Goal: Task Accomplishment & Management: Manage account settings

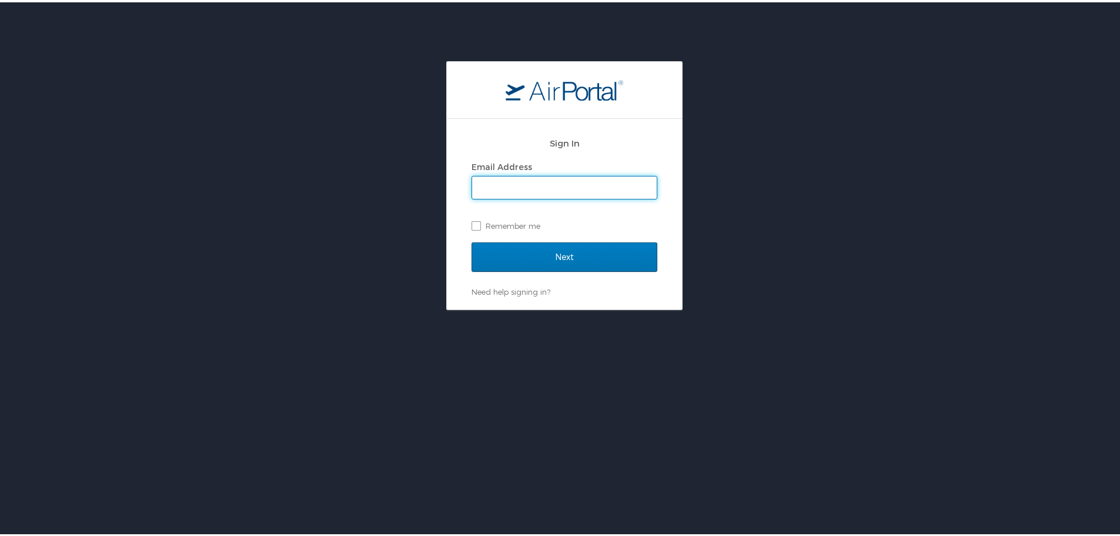
click at [562, 178] on input "Email Address" at bounding box center [564, 185] width 185 height 22
type input "zahra.sharifzadeh@am.dynonobel.com"
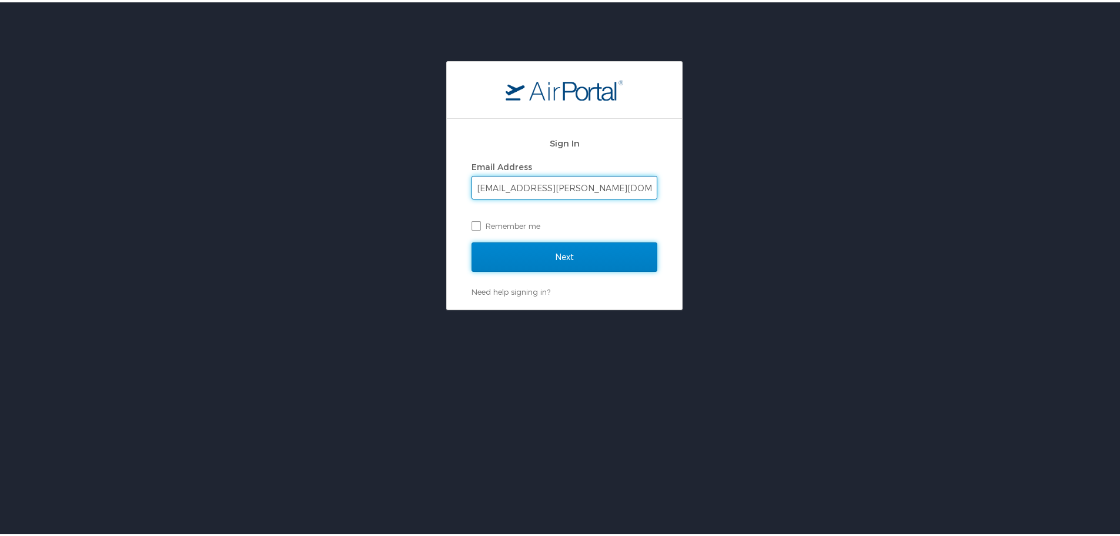
click at [540, 246] on input "Next" at bounding box center [565, 254] width 186 height 29
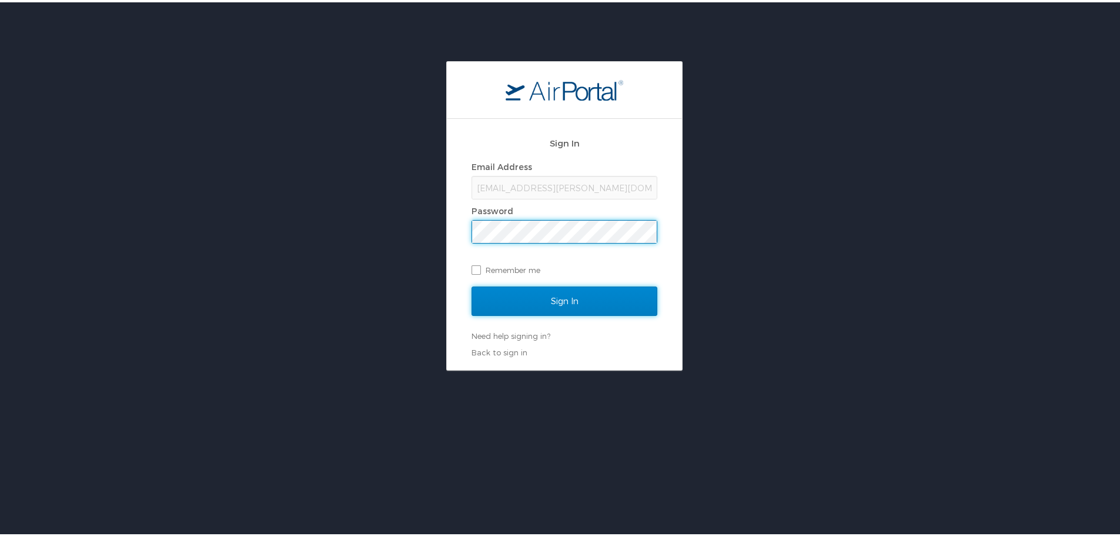
click at [570, 298] on input "Sign In" at bounding box center [565, 298] width 186 height 29
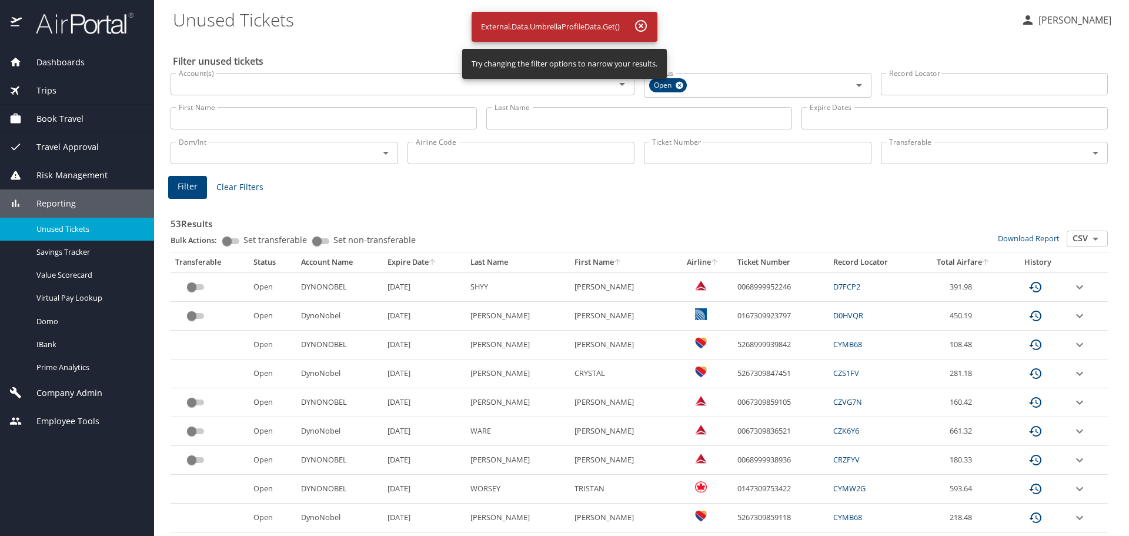
click at [225, 116] on input "First Name" at bounding box center [324, 118] width 306 height 22
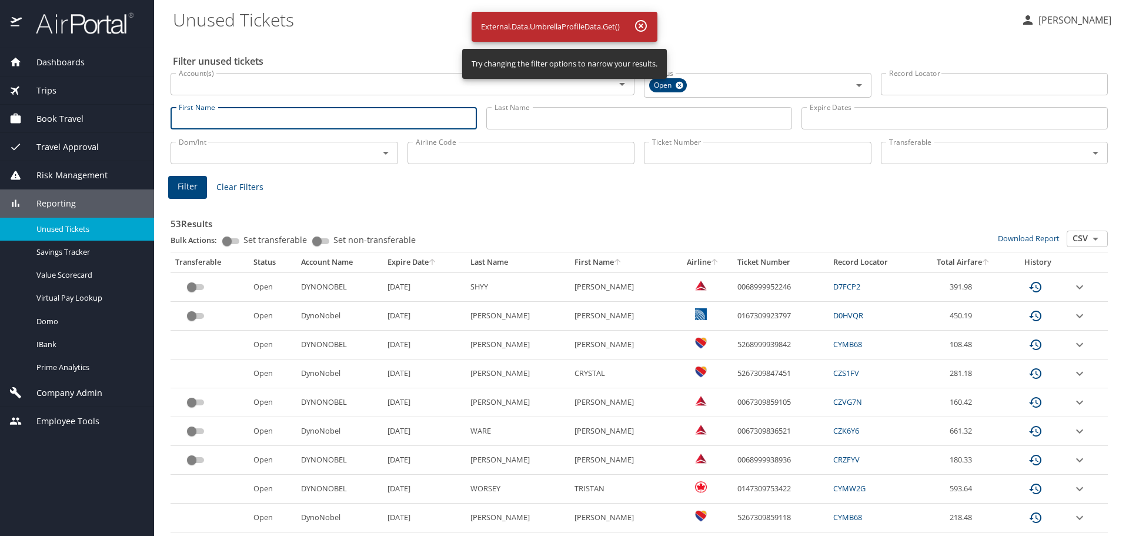
paste input "[PERSON_NAME]"
click at [676, 83] on icon at bounding box center [680, 86] width 8 height 8
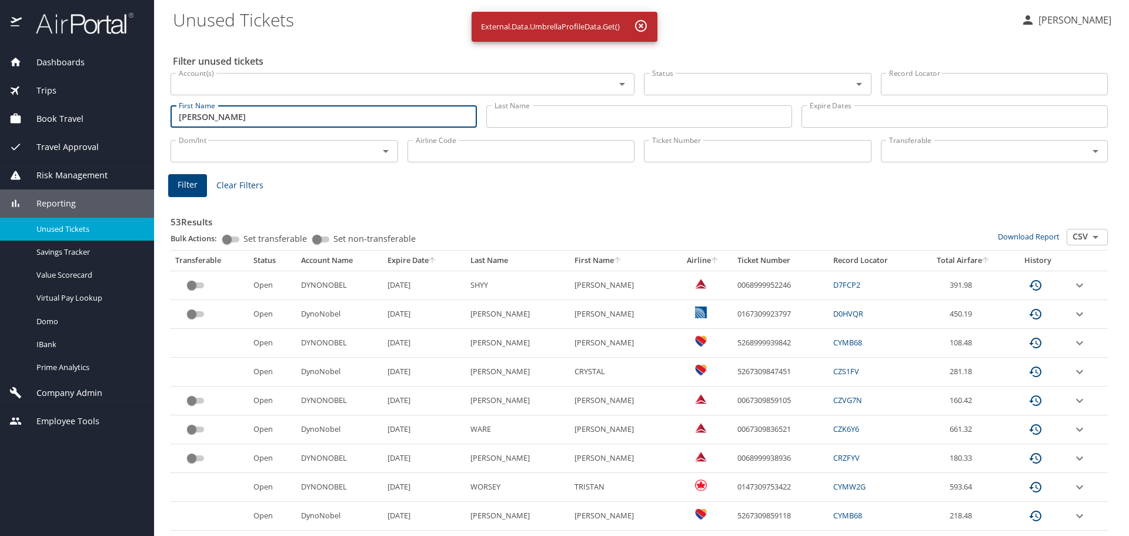
click at [191, 189] on span "Filter" at bounding box center [188, 185] width 20 height 15
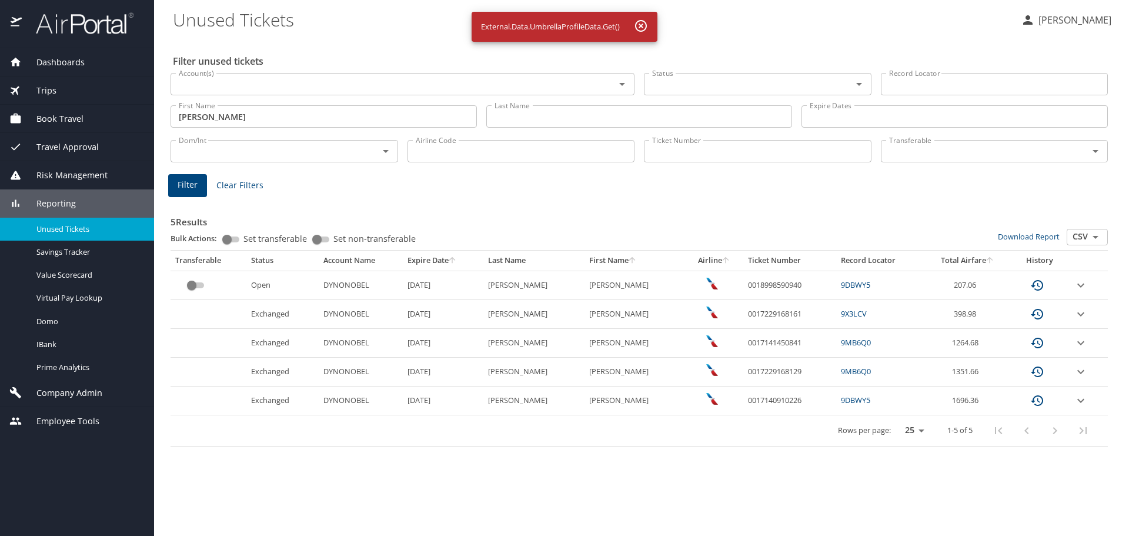
click at [184, 282] on td "custom pagination table" at bounding box center [209, 284] width 76 height 29
click at [189, 287] on input "custom pagination table" at bounding box center [192, 285] width 42 height 14
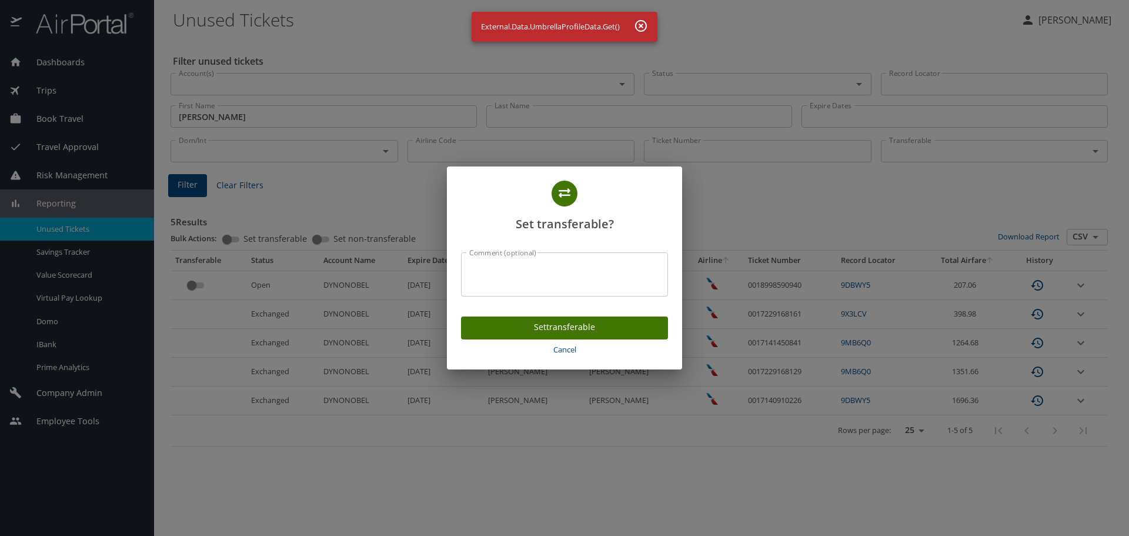
click at [524, 325] on span "Set transferable" at bounding box center [564, 327] width 188 height 15
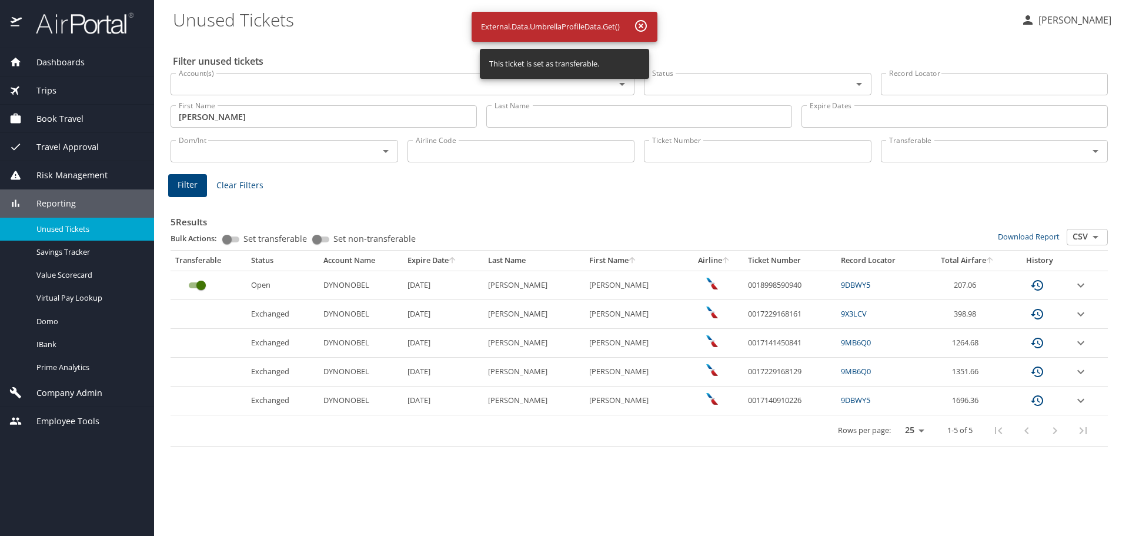
drag, startPoint x: 299, startPoint y: 121, endPoint x: 312, endPoint y: 117, distance: 13.4
click at [299, 121] on input "JUAN CARLOS" at bounding box center [324, 116] width 306 height 22
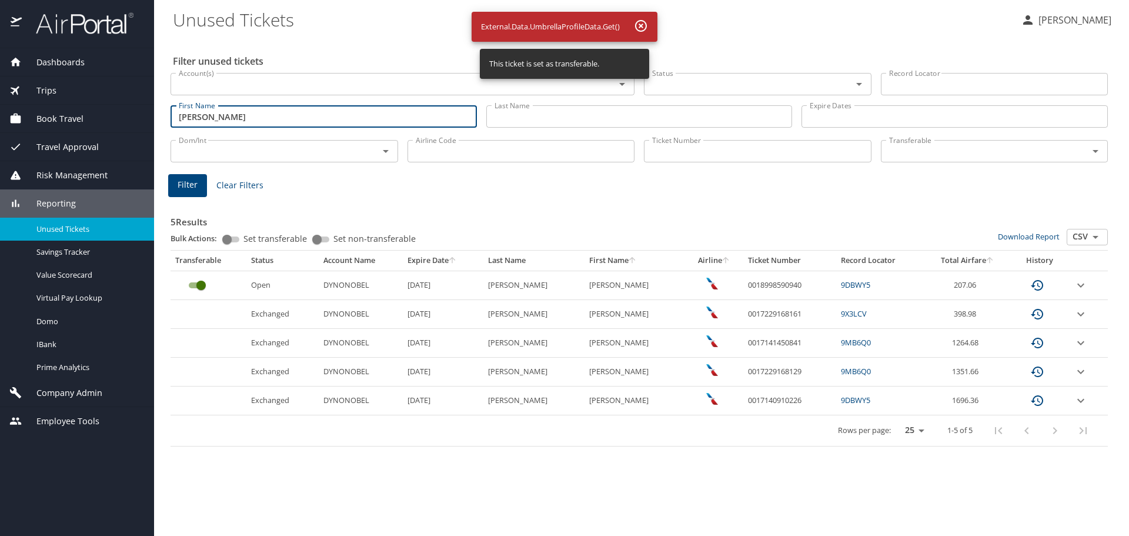
drag, startPoint x: 339, startPoint y: 114, endPoint x: 154, endPoint y: 112, distance: 184.6
click at [155, 112] on main "Unused Tickets Zahra Sharifzadeh Filter unused tickets Account(s) Account(s) St…" at bounding box center [641, 268] width 975 height 536
paste input "RAUL"
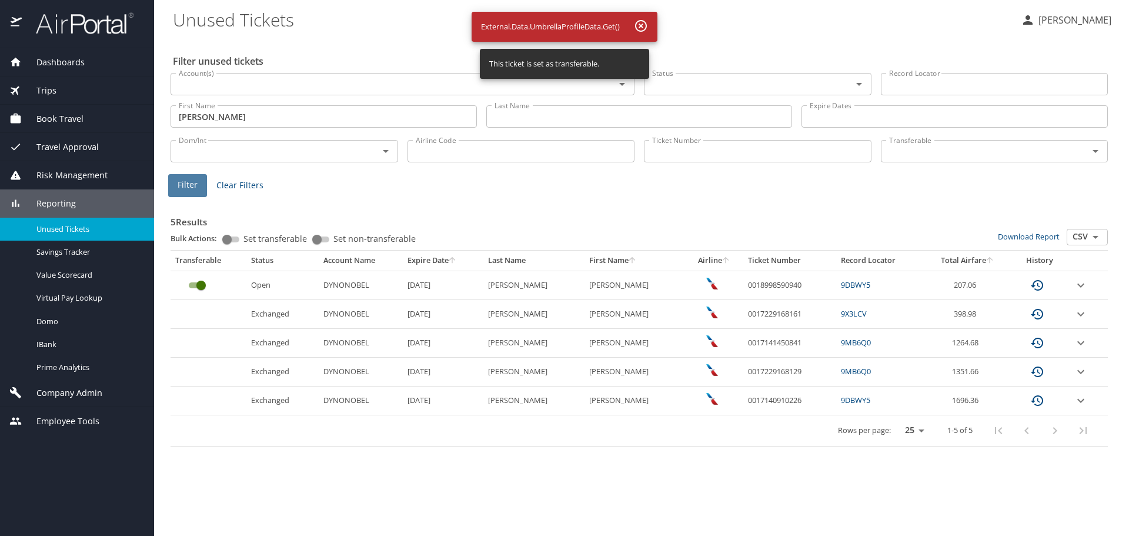
click at [190, 188] on span "Filter" at bounding box center [188, 185] width 20 height 15
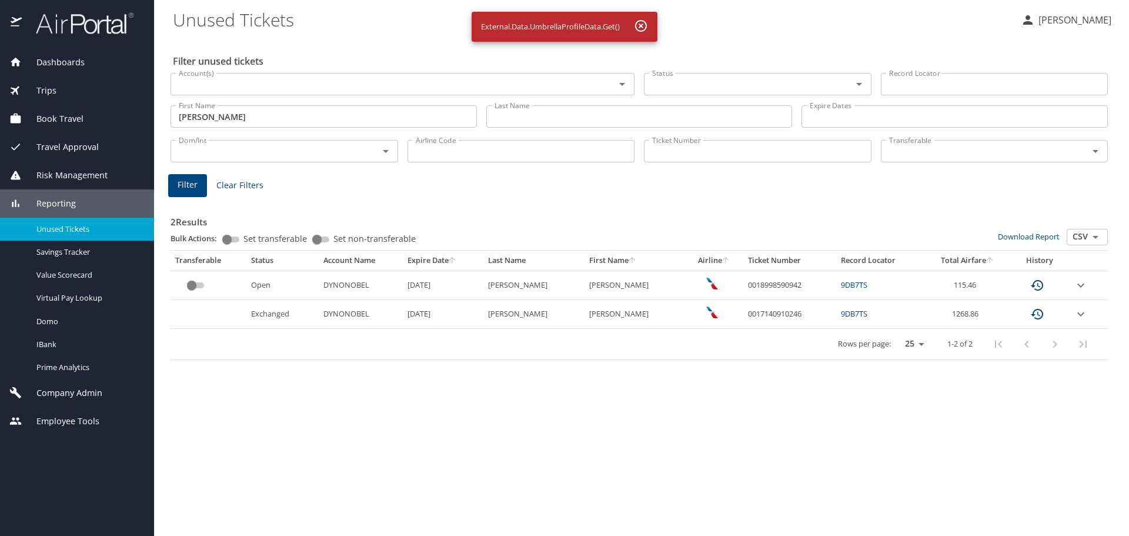
click at [192, 288] on input "custom pagination table" at bounding box center [192, 285] width 42 height 14
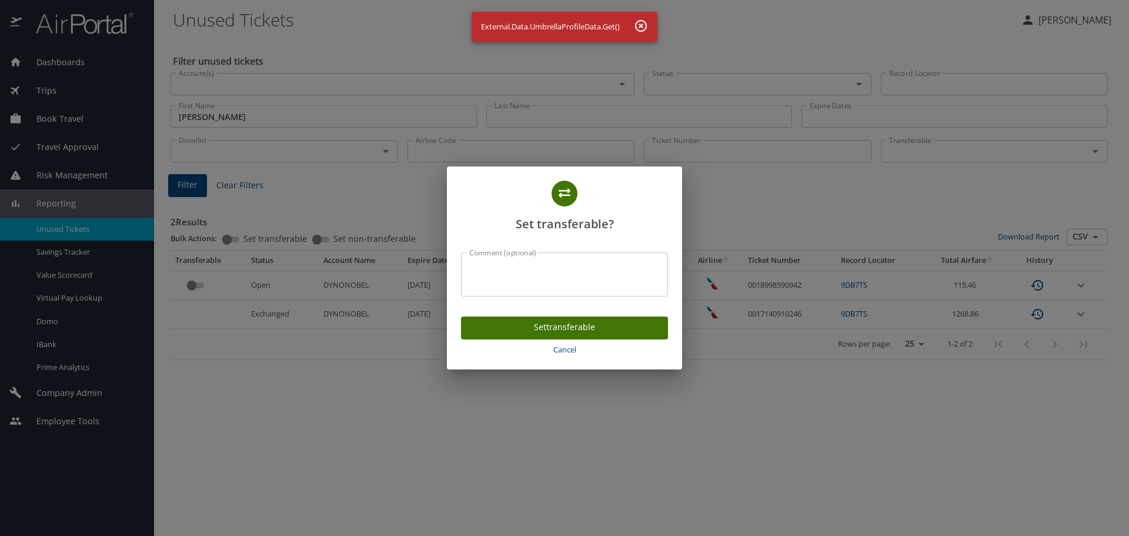
click at [521, 325] on span "Set transferable" at bounding box center [564, 327] width 188 height 15
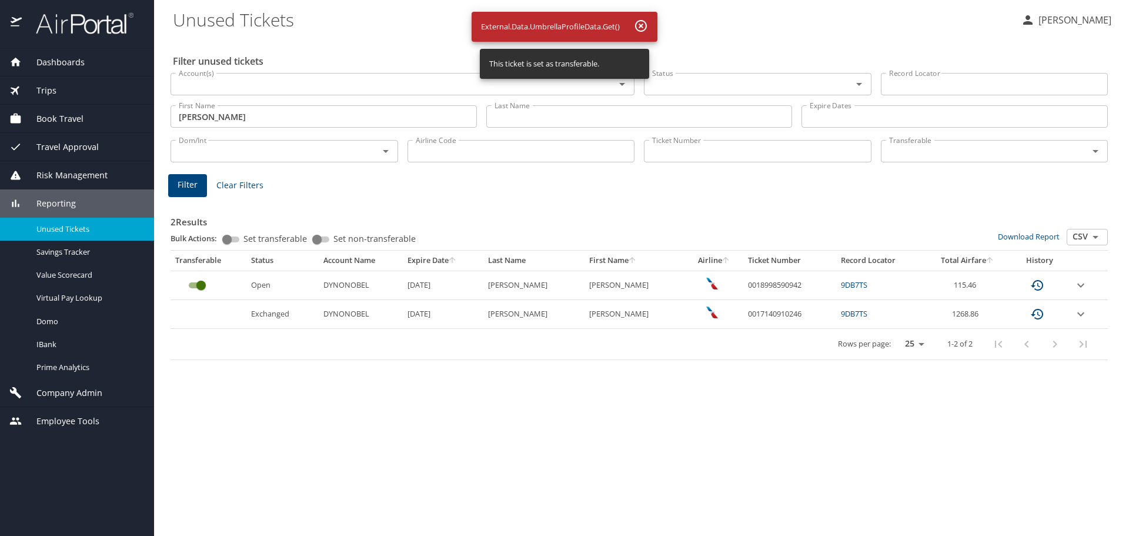
click at [242, 116] on input "RAUL" at bounding box center [324, 116] width 306 height 22
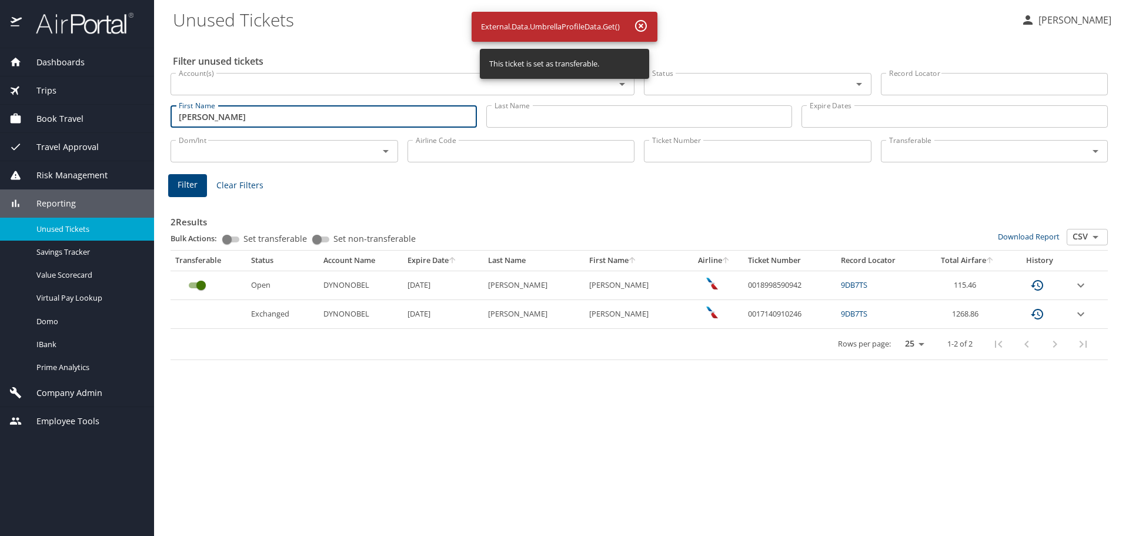
drag, startPoint x: 257, startPoint y: 117, endPoint x: 118, endPoint y: 118, distance: 138.8
click at [118, 118] on div "Dashboards AirPortal 360™ Manager My Travel Dashboard Trips Airtinerary® Lookup…" at bounding box center [564, 268] width 1129 height 536
paste input "JOSE GERARDO"
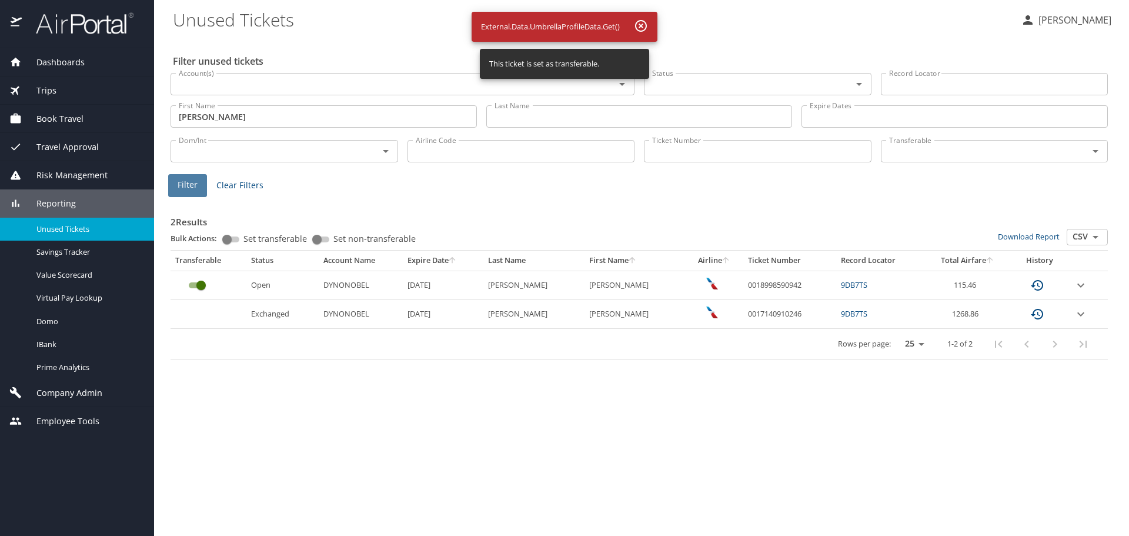
click at [192, 183] on span "Filter" at bounding box center [188, 185] width 20 height 15
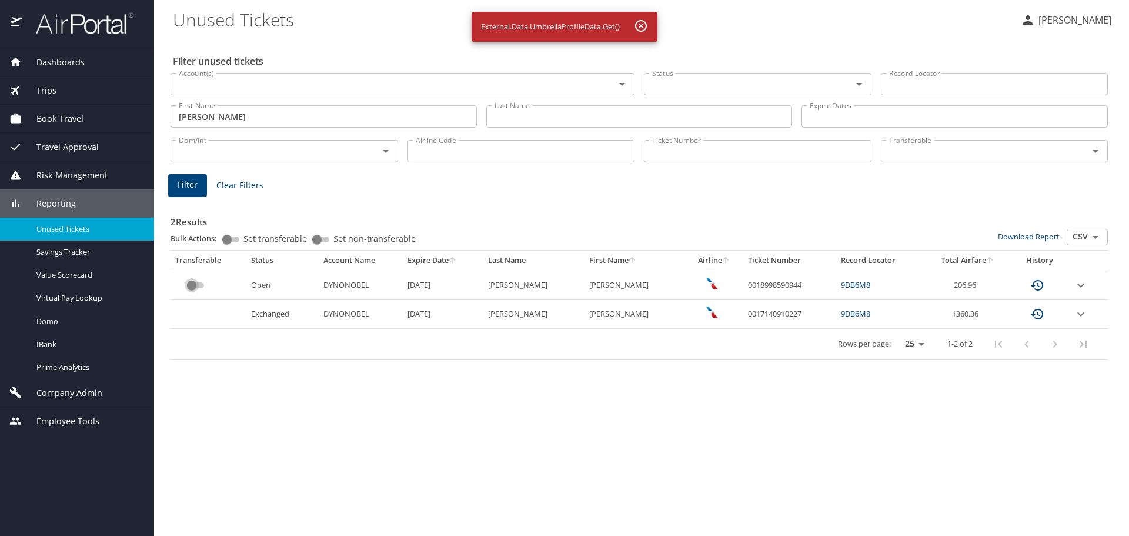
click at [189, 284] on input "custom pagination table" at bounding box center [192, 285] width 42 height 14
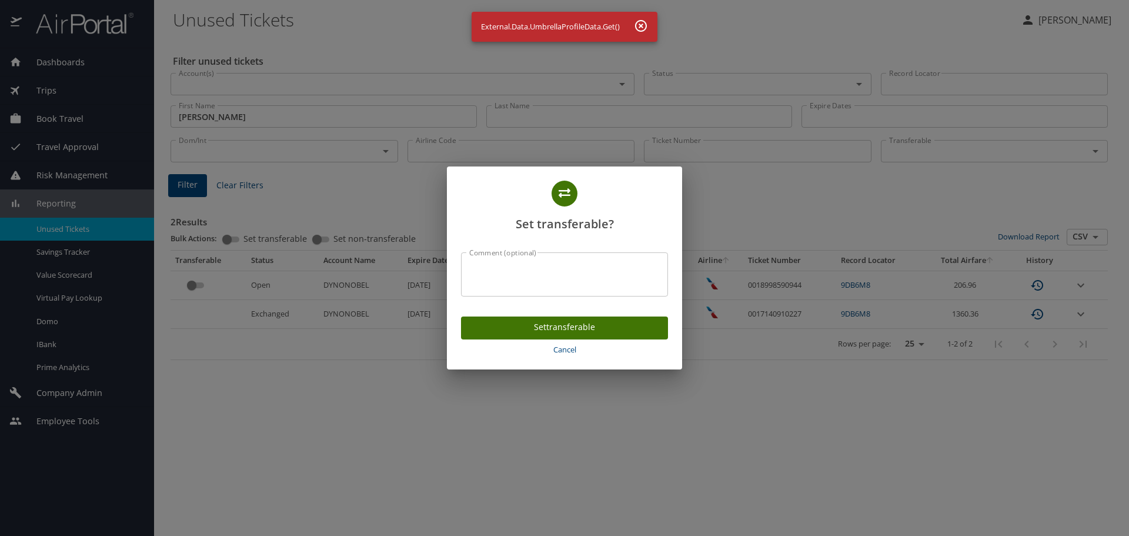
click at [512, 324] on span "Set transferable" at bounding box center [564, 327] width 188 height 15
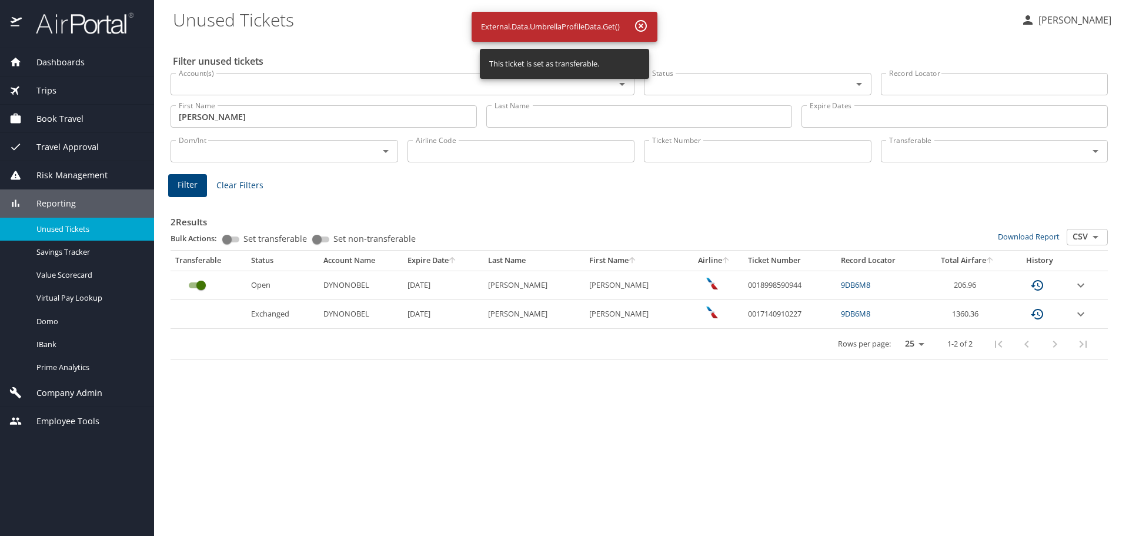
click at [274, 115] on input "JOSE GERARDO" at bounding box center [324, 116] width 306 height 22
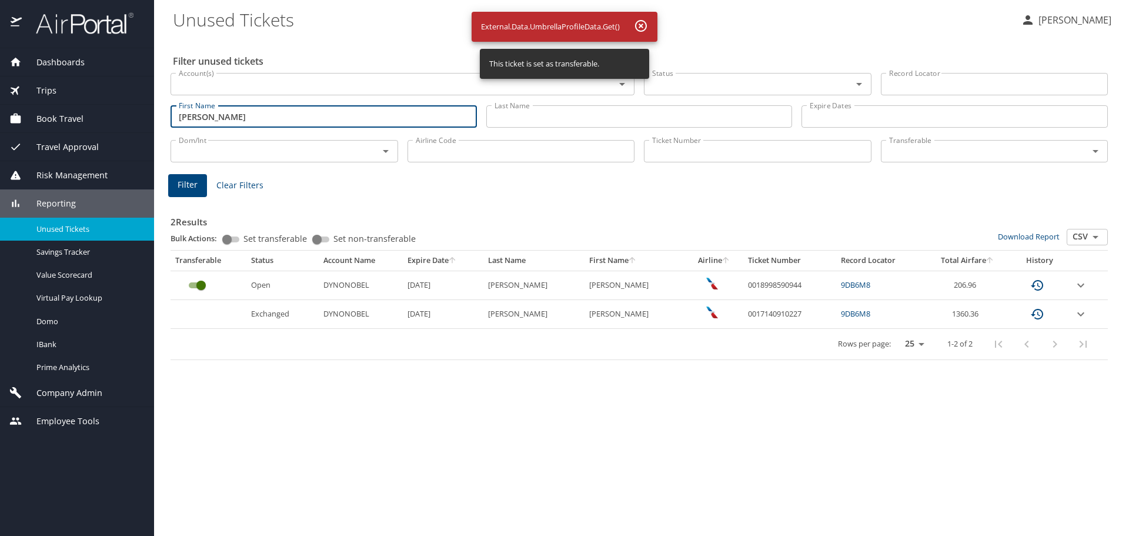
drag, startPoint x: 288, startPoint y: 115, endPoint x: 83, endPoint y: 115, distance: 204.0
click at [83, 115] on div "Dashboards AirPortal 360™ Manager My Travel Dashboard Trips Airtinerary® Lookup…" at bounding box center [564, 268] width 1129 height 536
paste input "NATHAN SAMUEL"
click at [180, 186] on span "Filter" at bounding box center [188, 185] width 20 height 15
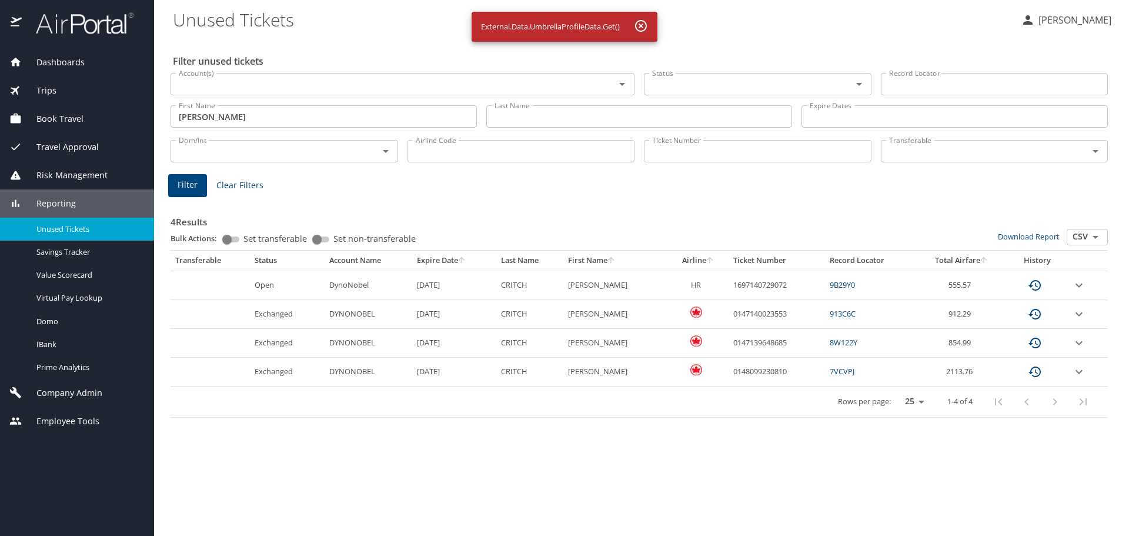
drag, startPoint x: 265, startPoint y: 121, endPoint x: 272, endPoint y: 121, distance: 7.1
click at [265, 121] on input "JONATHAN SAMUEL" at bounding box center [324, 116] width 306 height 22
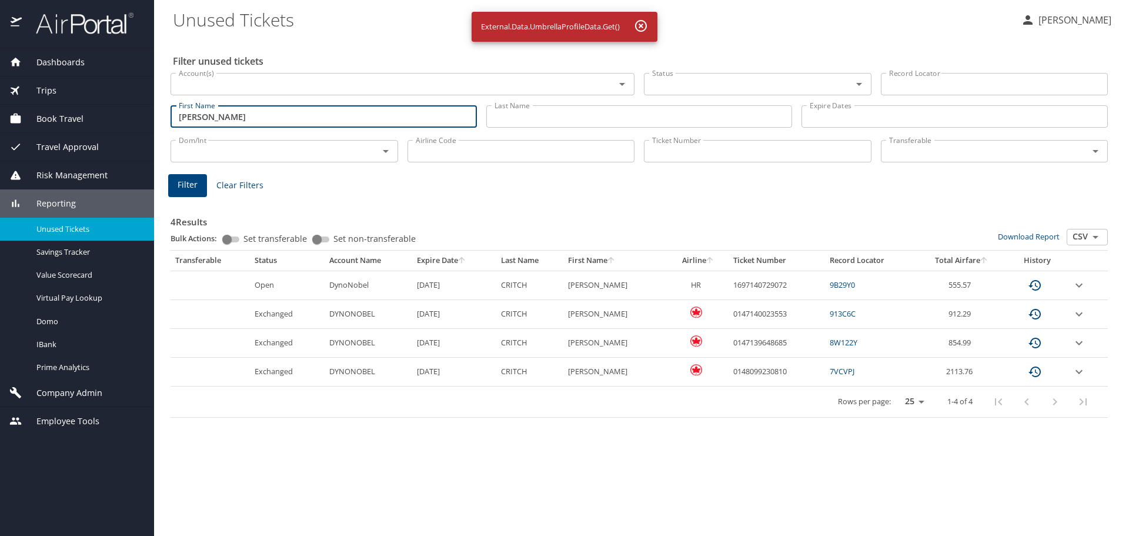
drag, startPoint x: 304, startPoint y: 118, endPoint x: 16, endPoint y: 116, distance: 288.1
click at [54, 116] on div "Dashboards AirPortal 360™ Manager My Travel Dashboard Trips Airtinerary® Lookup…" at bounding box center [564, 268] width 1129 height 536
click at [16, 116] on div "Book Travel" at bounding box center [76, 118] width 135 height 13
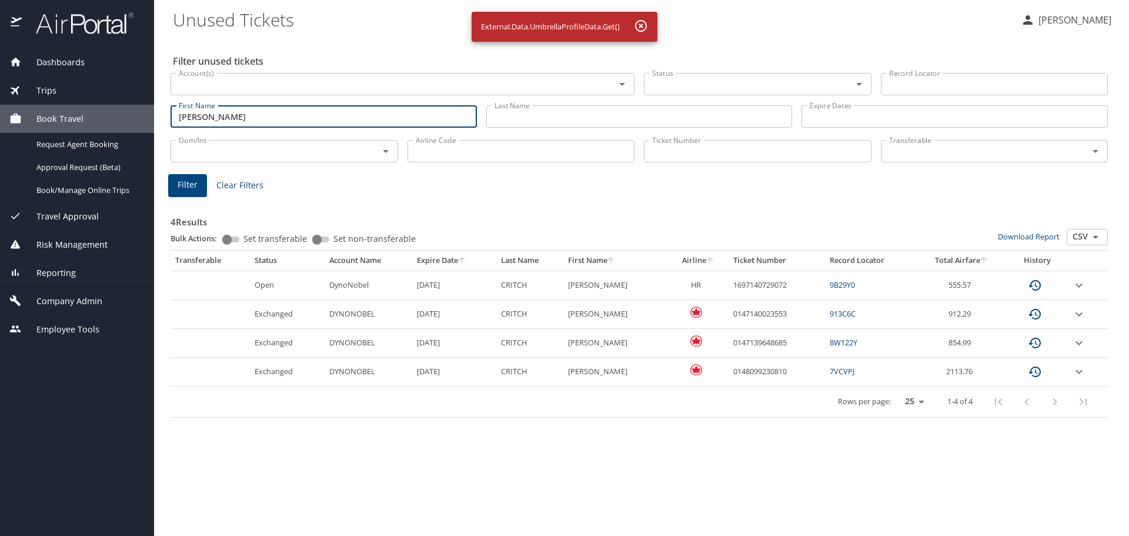
click at [265, 121] on input "JONATHAN SAMUEL" at bounding box center [324, 116] width 306 height 22
drag, startPoint x: 269, startPoint y: 120, endPoint x: 128, endPoint y: 120, distance: 140.5
click at [128, 120] on div "Dashboards AirPortal 360™ Manager My Travel Dashboard Trips Airtinerary® Lookup…" at bounding box center [564, 268] width 1129 height 536
paste input "text"
click at [182, 180] on span "Filter" at bounding box center [188, 185] width 20 height 15
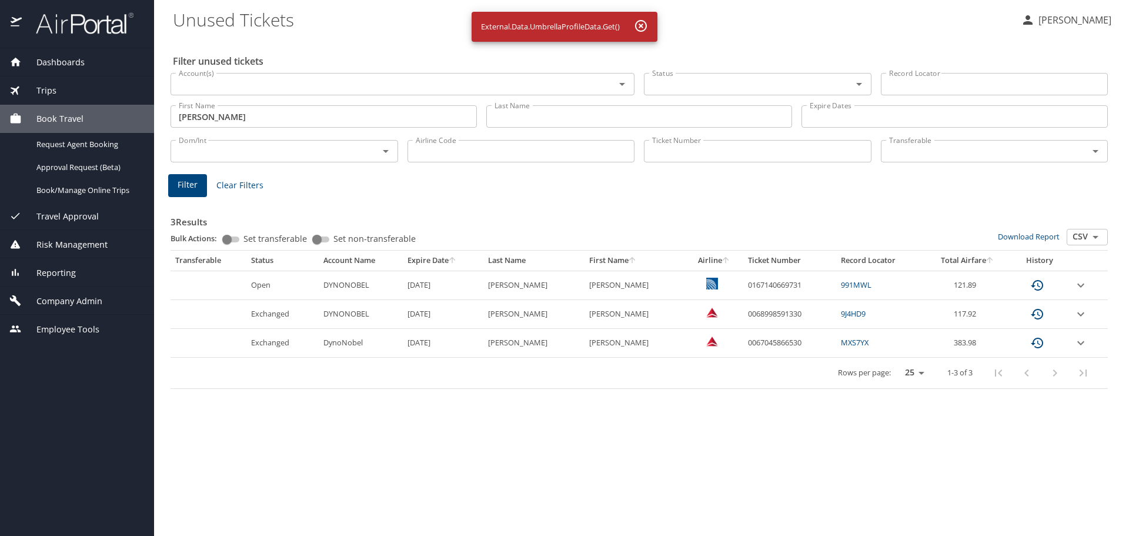
click at [239, 122] on input "JOEL" at bounding box center [324, 116] width 306 height 22
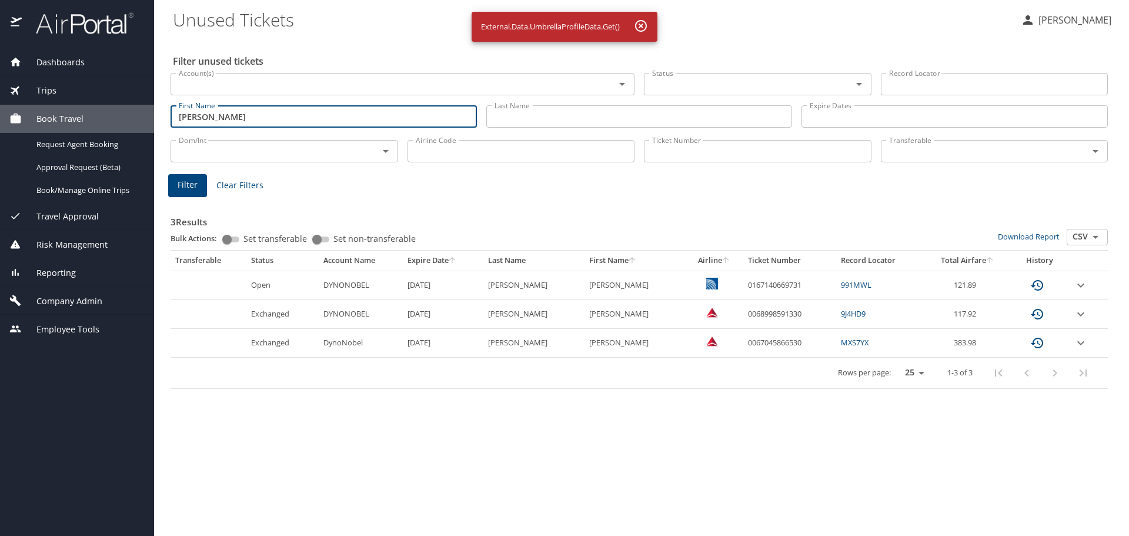
drag, startPoint x: 259, startPoint y: 121, endPoint x: 155, endPoint y: 120, distance: 104.1
click at [155, 120] on main "Unused Tickets Zahra Sharifzadeh Filter unused tickets Account(s) Account(s) St…" at bounding box center [641, 268] width 975 height 536
paste input "LORRAINE ELIZABETH"
click at [201, 187] on button "Filter" at bounding box center [187, 185] width 39 height 23
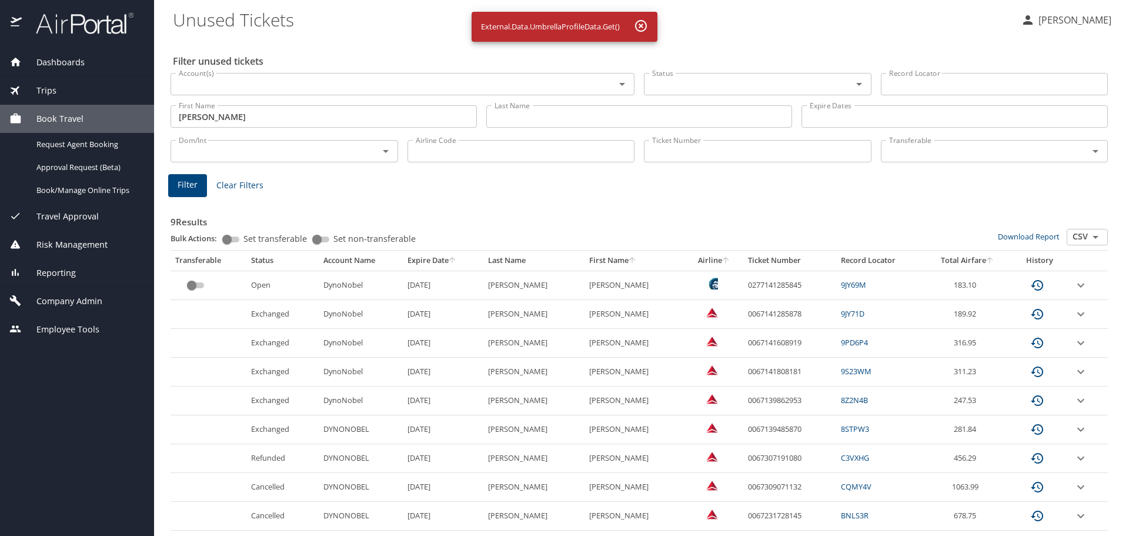
click at [198, 284] on input "custom pagination table" at bounding box center [192, 285] width 42 height 14
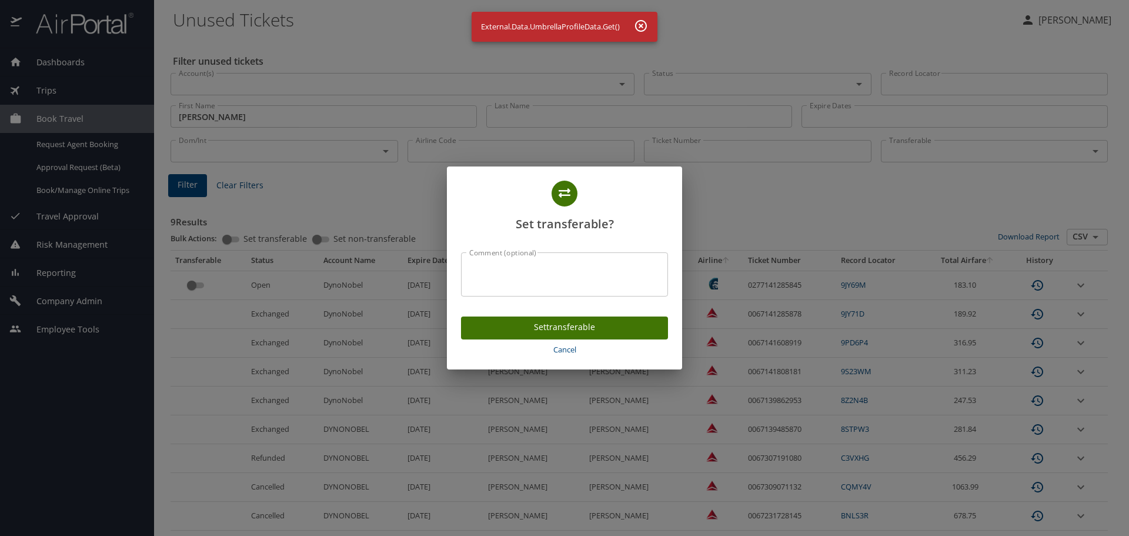
click at [496, 328] on span "Set transferable" at bounding box center [564, 327] width 188 height 15
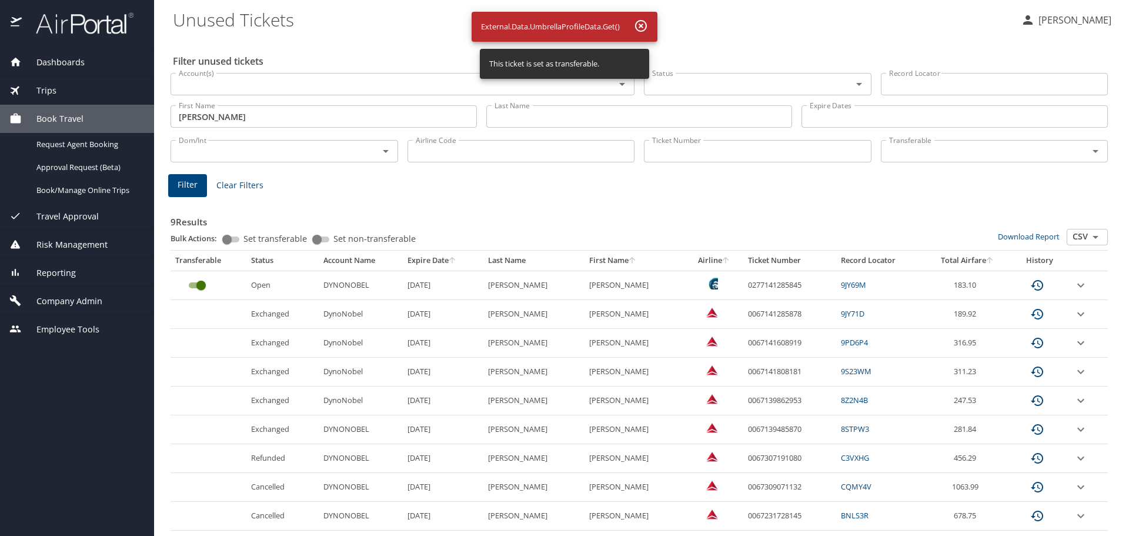
drag, startPoint x: 273, startPoint y: 105, endPoint x: 276, endPoint y: 115, distance: 9.7
click at [273, 105] on input "LORRAINE ELIZABETH" at bounding box center [324, 116] width 306 height 22
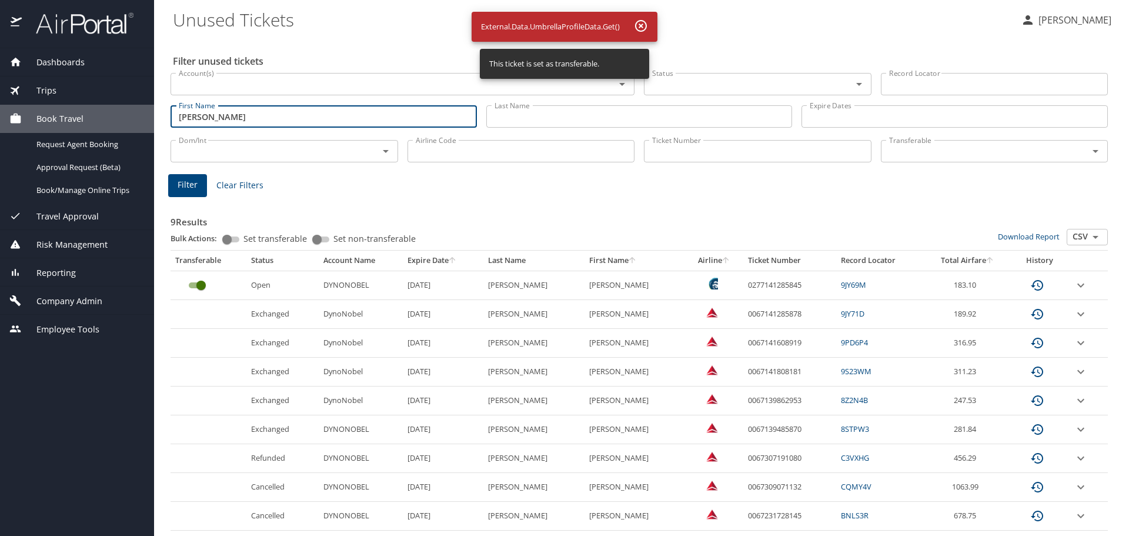
drag, startPoint x: 283, startPoint y: 116, endPoint x: 168, endPoint y: 122, distance: 116.0
click at [185, 121] on input "LORRAINE ELIZABETH" at bounding box center [324, 116] width 306 height 22
click at [169, 122] on div "First Name LORRAINE ELIZABETH First Name" at bounding box center [324, 117] width 316 height 42
paste input "DANIEL"
drag, startPoint x: 316, startPoint y: 112, endPoint x: 132, endPoint y: 111, distance: 184.0
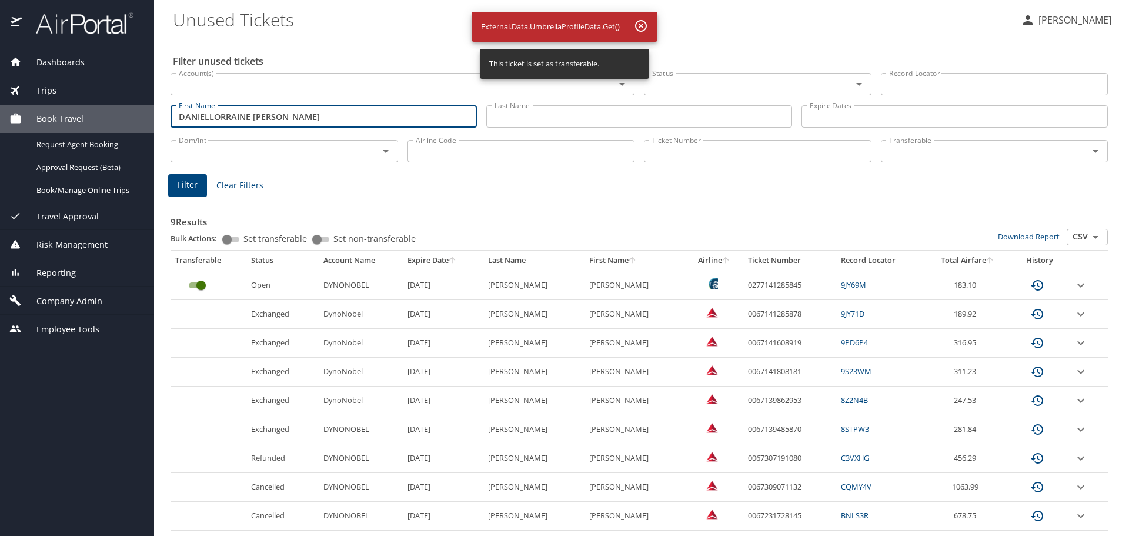
click at [132, 111] on div "Dashboards AirPortal 360™ Manager My Travel Dashboard Trips Airtinerary® Lookup…" at bounding box center [564, 268] width 1129 height 536
paste input "text"
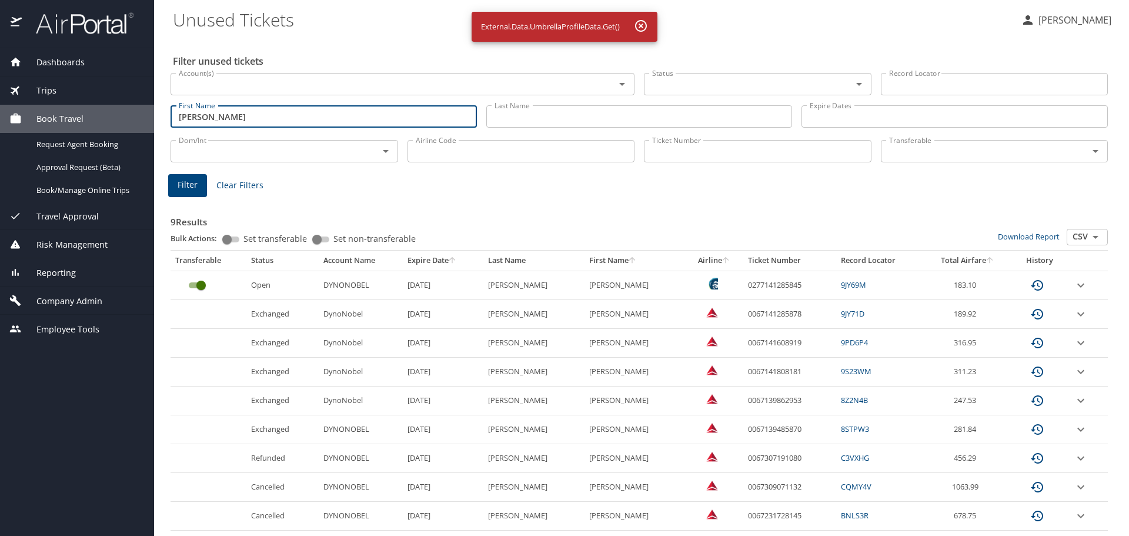
click at [191, 182] on span "Filter" at bounding box center [188, 185] width 20 height 15
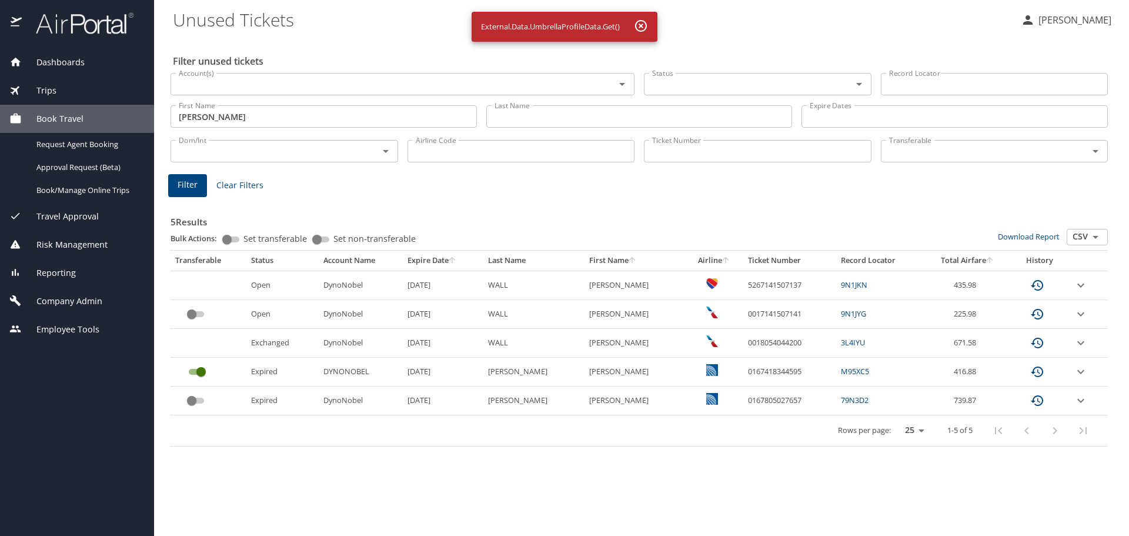
click at [191, 316] on input "custom pagination table" at bounding box center [192, 314] width 42 height 14
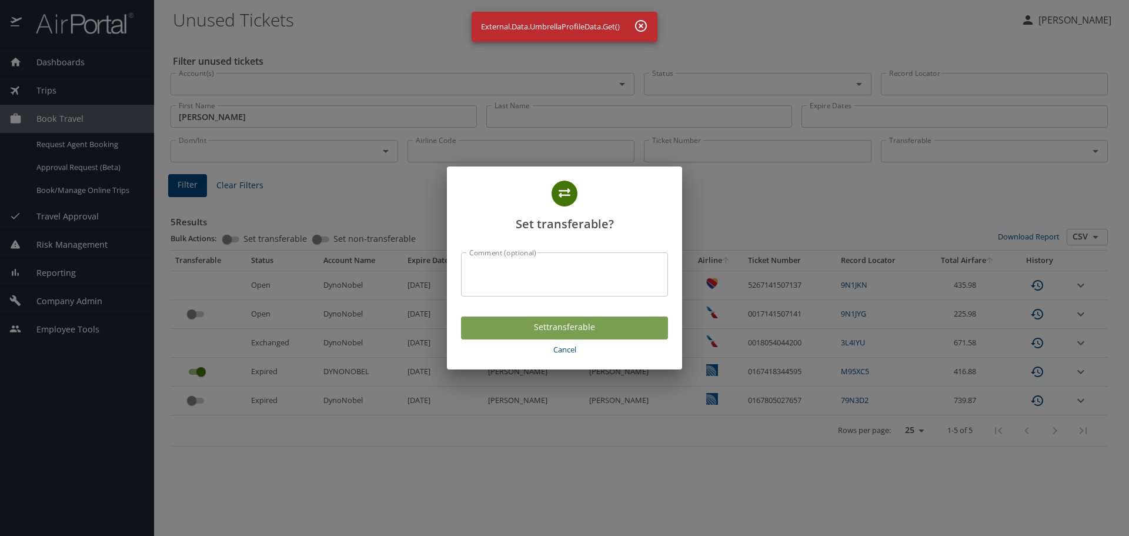
click at [581, 324] on span "Set transferable" at bounding box center [564, 327] width 188 height 15
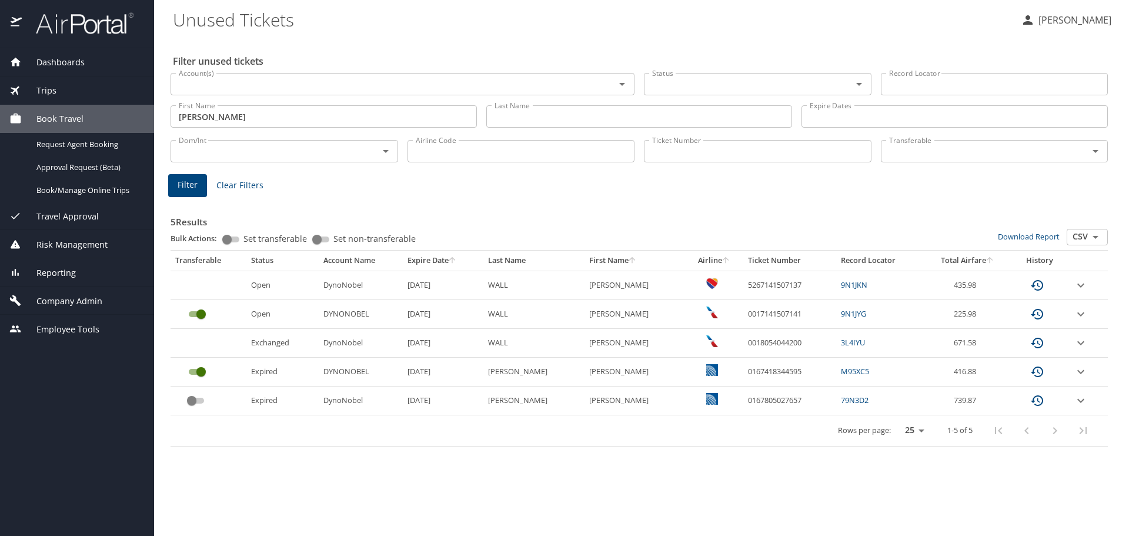
click at [189, 400] on input "custom pagination table" at bounding box center [192, 400] width 42 height 14
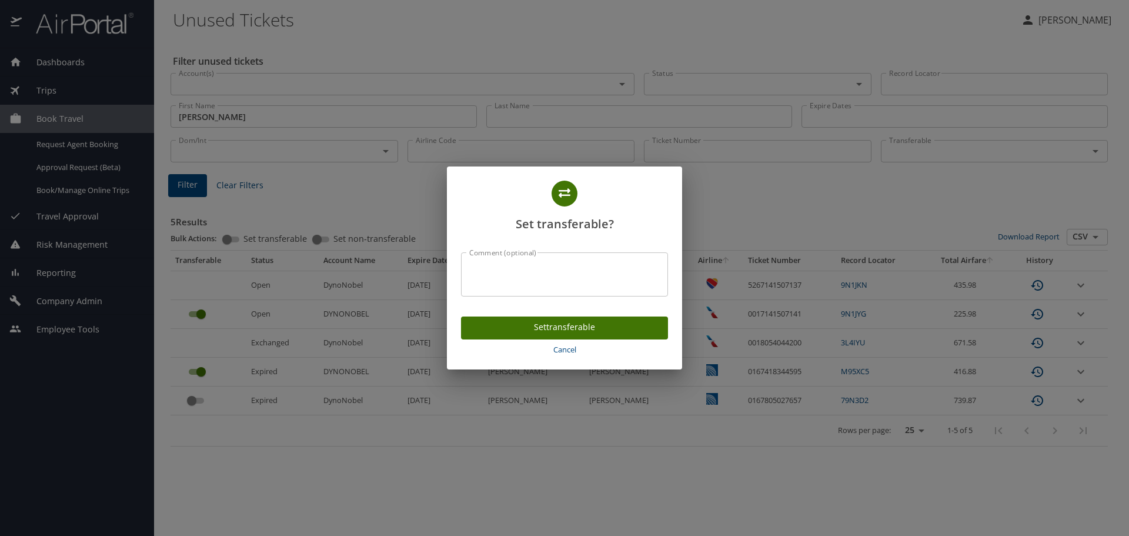
click at [485, 327] on span "Set transferable" at bounding box center [564, 327] width 188 height 15
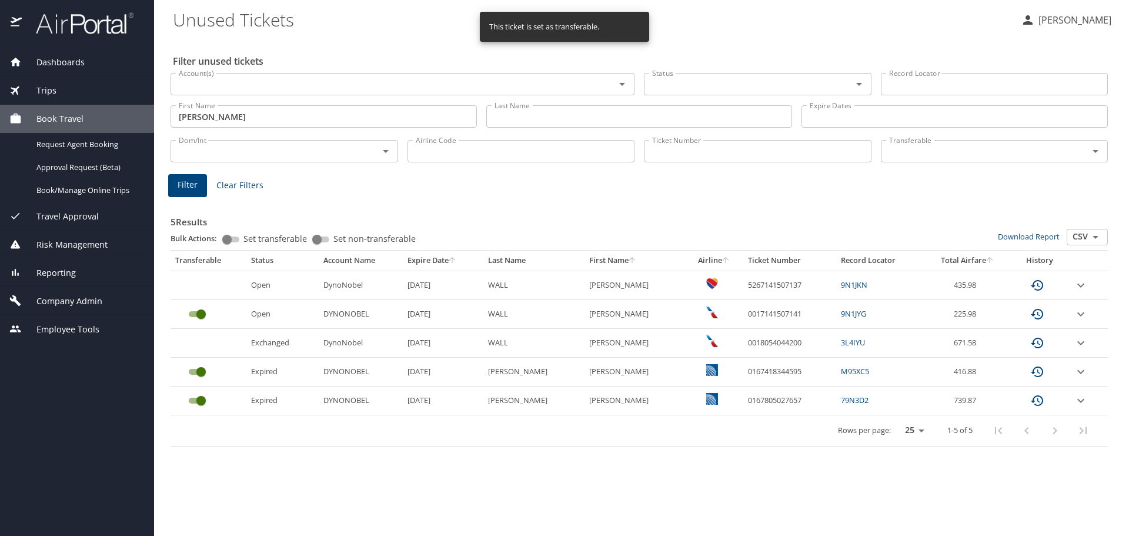
click at [236, 116] on input "DANIEL" at bounding box center [324, 116] width 306 height 22
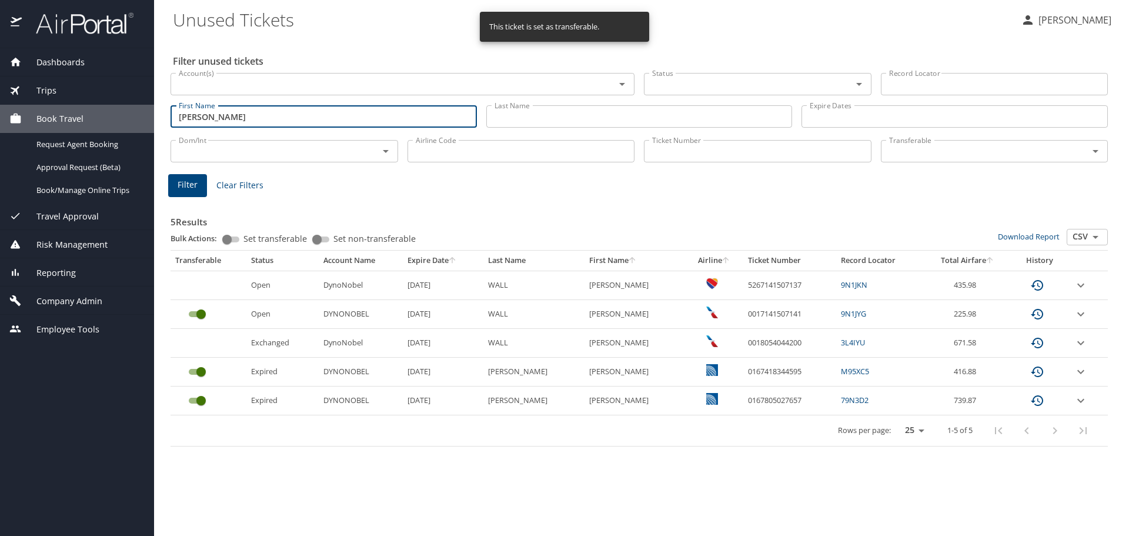
drag, startPoint x: 252, startPoint y: 116, endPoint x: 55, endPoint y: 115, distance: 197.0
click at [61, 116] on div "Dashboards AirPortal 360™ Manager My Travel Dashboard Trips Airtinerary® Lookup…" at bounding box center [564, 268] width 1129 height 536
paste input "PAIGE NICOLETTE"
click at [187, 191] on span "Filter" at bounding box center [188, 185] width 20 height 15
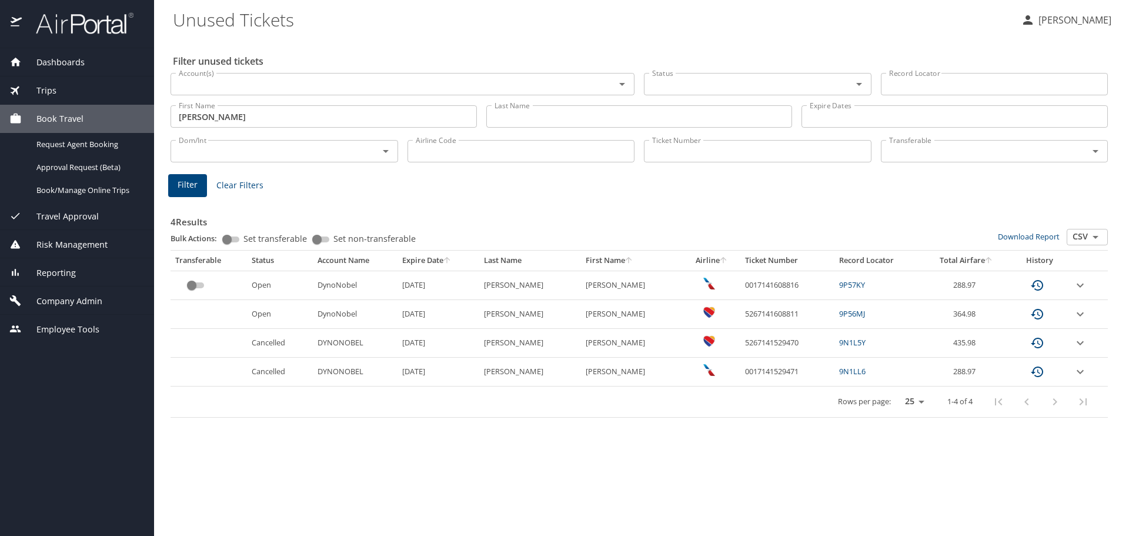
click at [193, 282] on input "custom pagination table" at bounding box center [192, 285] width 42 height 14
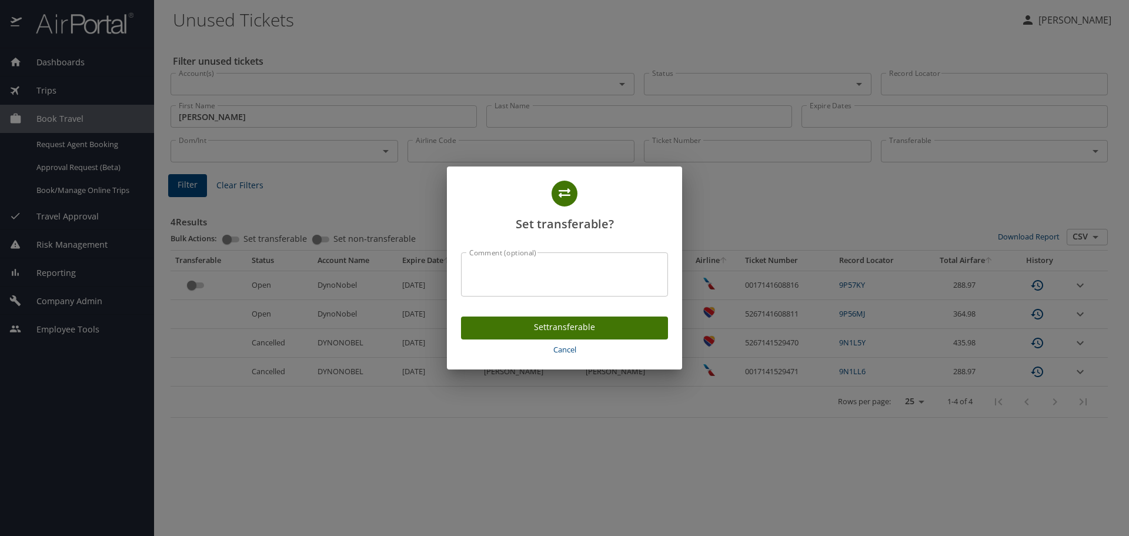
click at [536, 327] on span "Set transferable" at bounding box center [564, 327] width 188 height 15
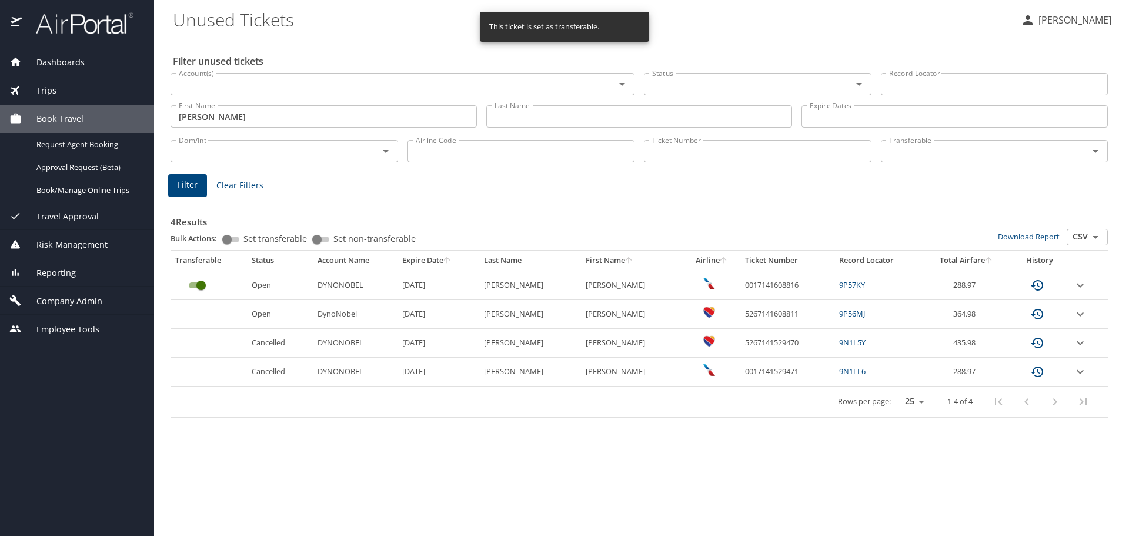
drag, startPoint x: 278, startPoint y: 117, endPoint x: 228, endPoint y: 111, distance: 50.3
click at [269, 113] on input "PAIGE NICOLETTE" at bounding box center [324, 116] width 306 height 22
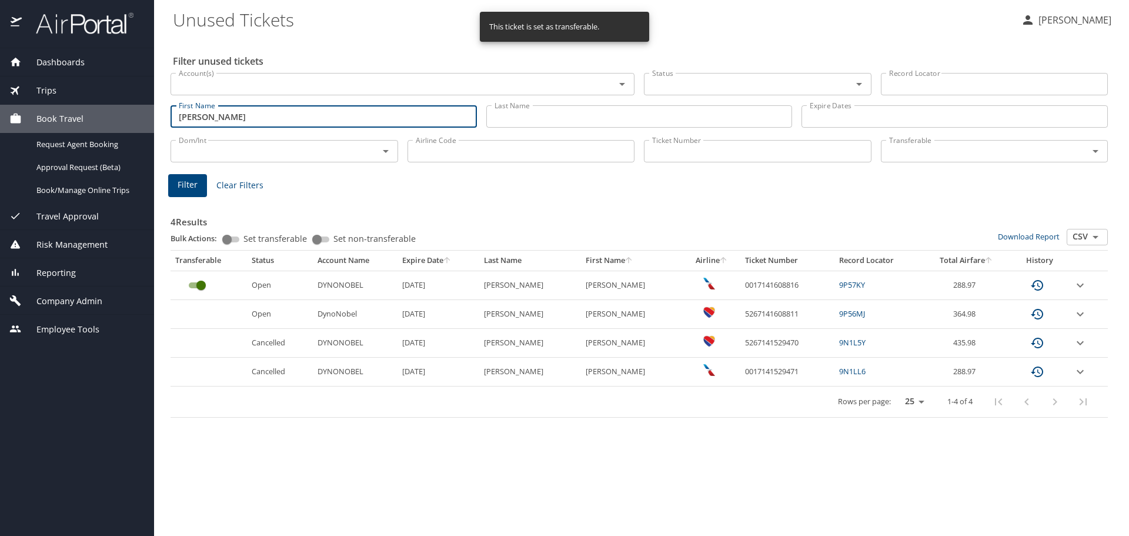
click at [68, 112] on div "Dashboards AirPortal 360™ Manager My Travel Dashboard Trips Airtinerary® Lookup…" at bounding box center [564, 268] width 1129 height 536
paste input "NOLANCORY"
drag, startPoint x: 306, startPoint y: 121, endPoint x: 118, endPoint y: 120, distance: 188.2
click at [118, 120] on div "Dashboards AirPortal 360™ Manager My Travel Dashboard Trips Airtinerary® Lookup…" at bounding box center [564, 268] width 1129 height 536
paste input "text"
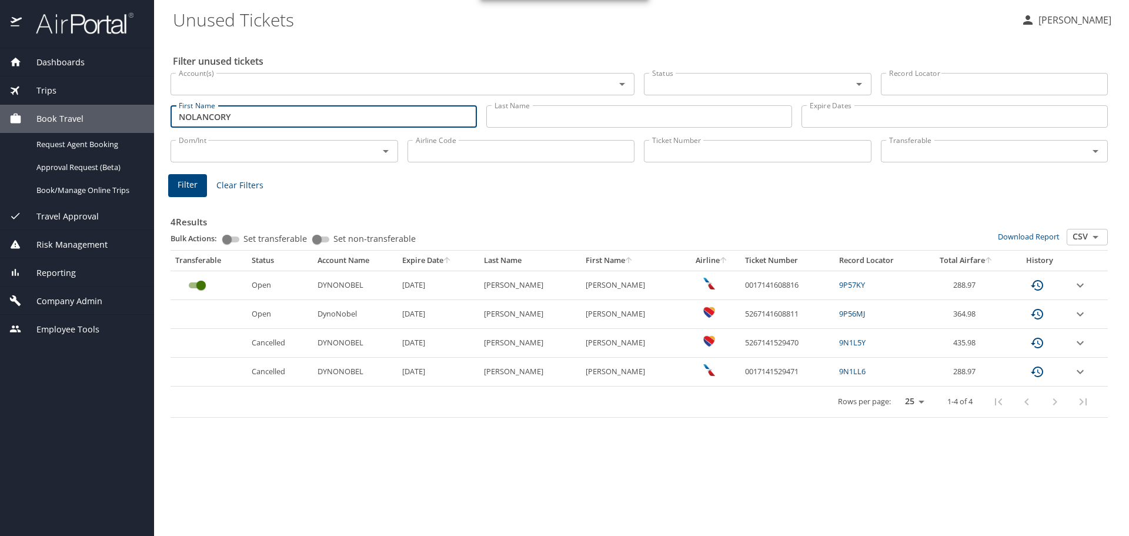
type input "NOLANCORY"
click at [195, 180] on span "Filter" at bounding box center [188, 185] width 20 height 15
